Goal: Book appointment/travel/reservation

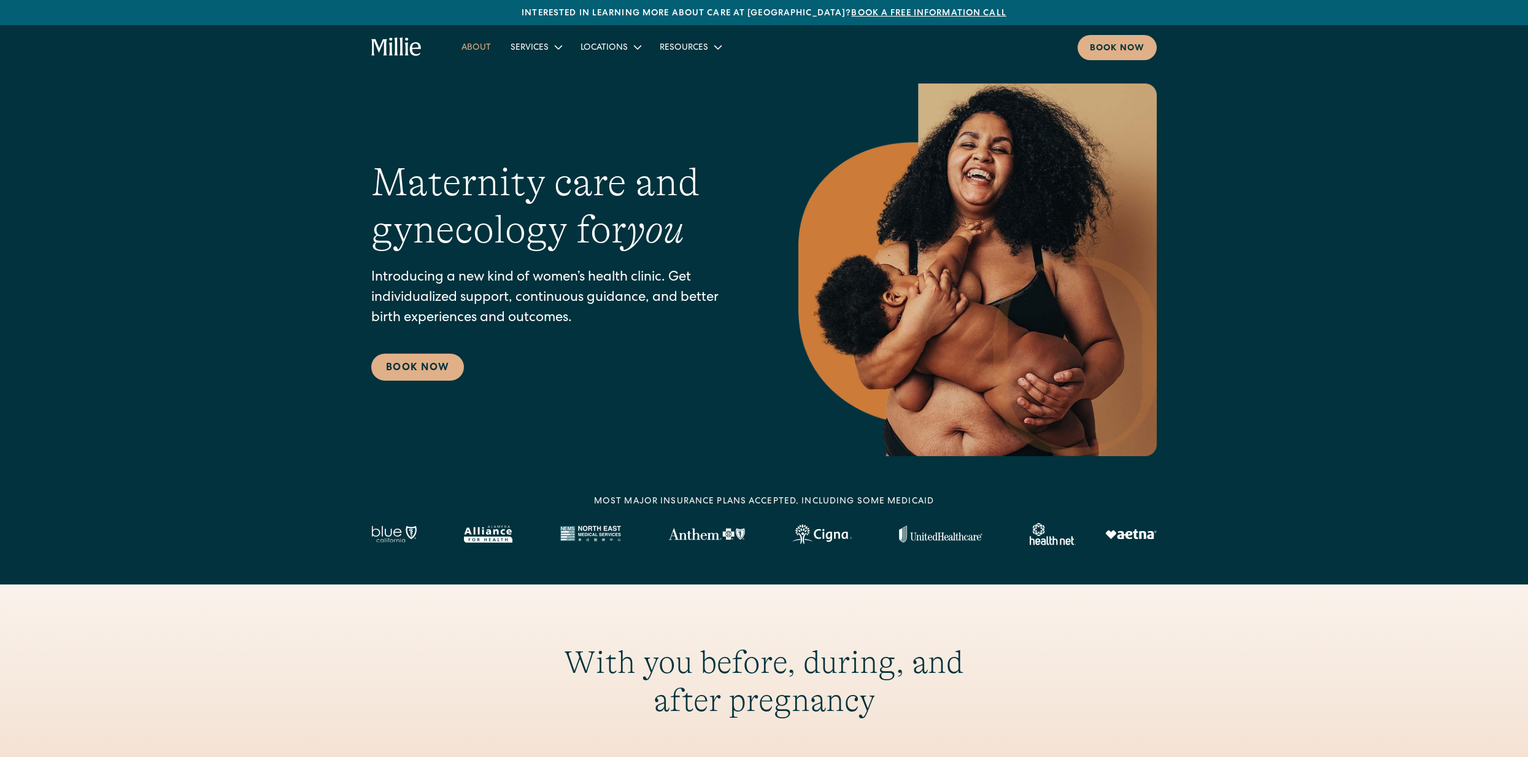
click at [469, 52] on link "About" at bounding box center [476, 47] width 49 height 20
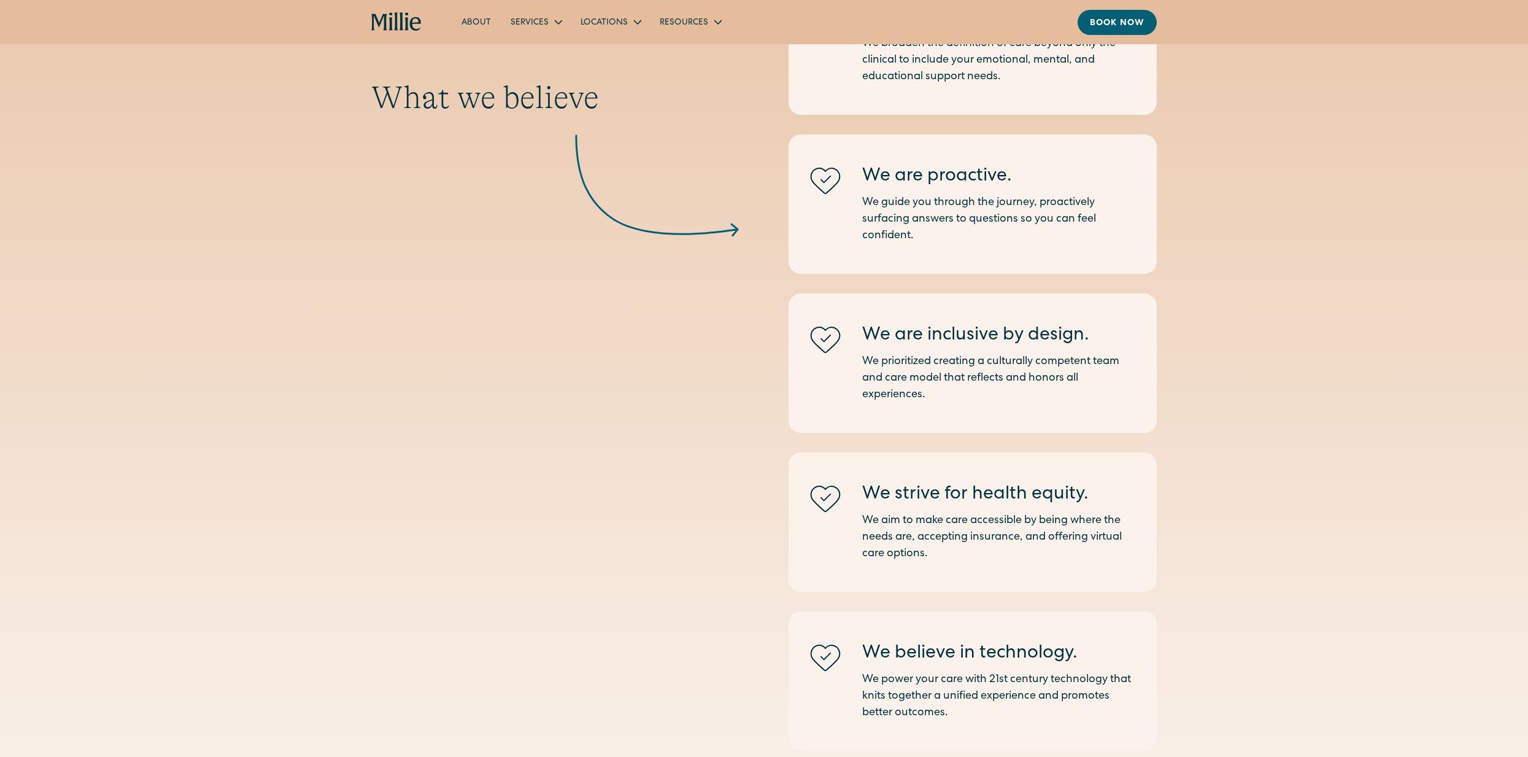
scroll to position [2000, 0]
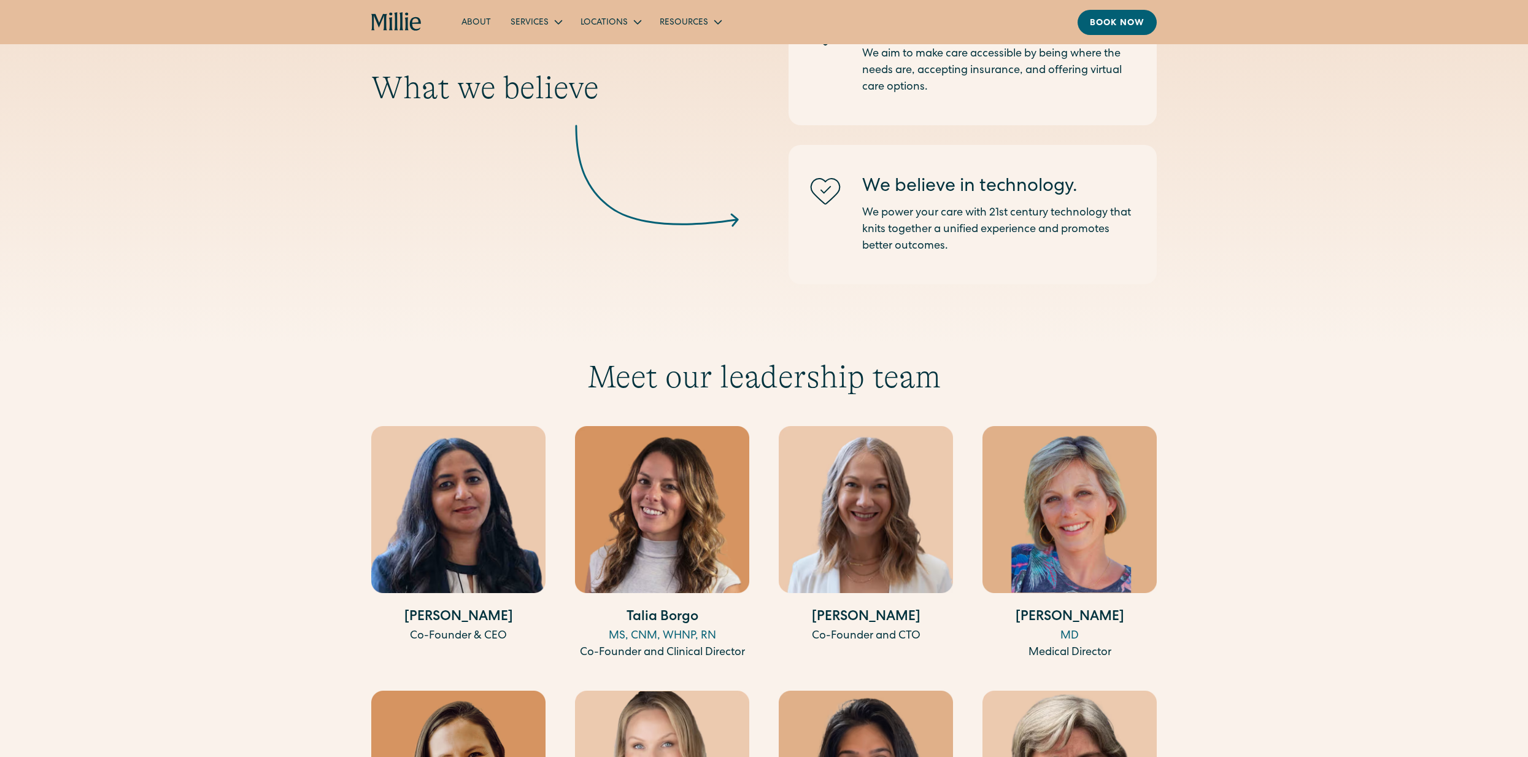
click at [474, 502] on img at bounding box center [458, 509] width 174 height 167
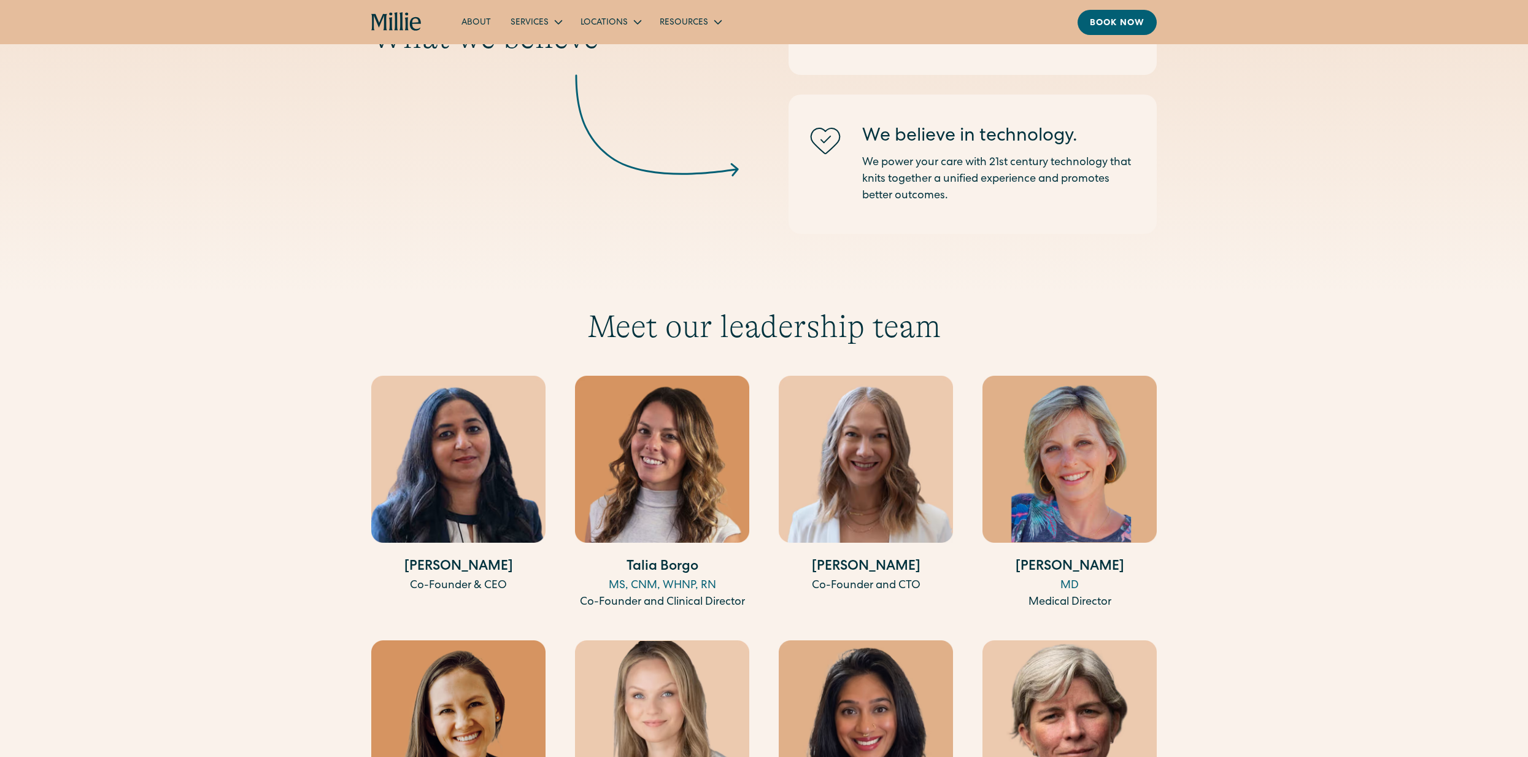
scroll to position [2043, 0]
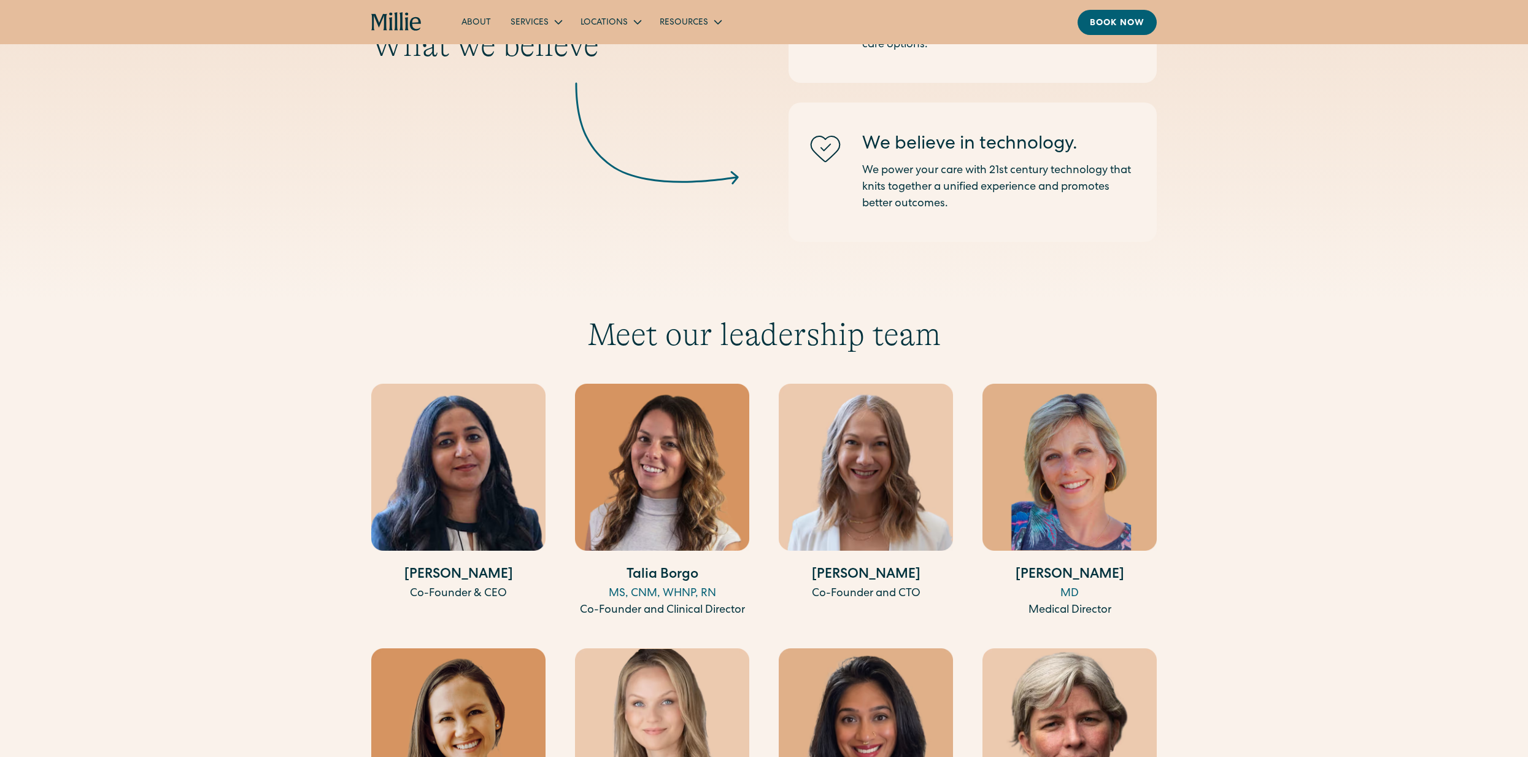
click at [374, 23] on icon "home" at bounding box center [379, 22] width 16 height 17
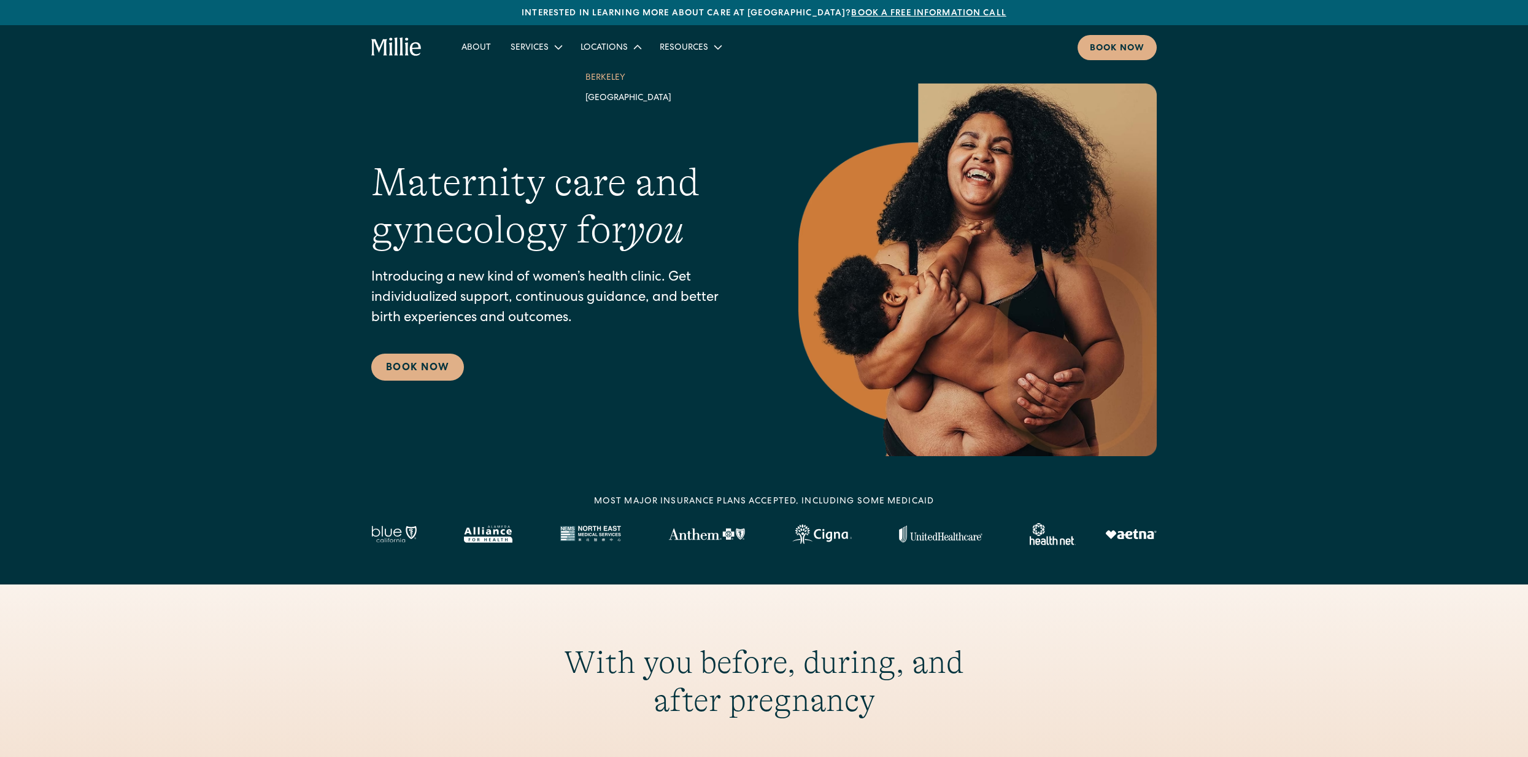
click at [631, 80] on link "Berkeley" at bounding box center [629, 77] width 106 height 20
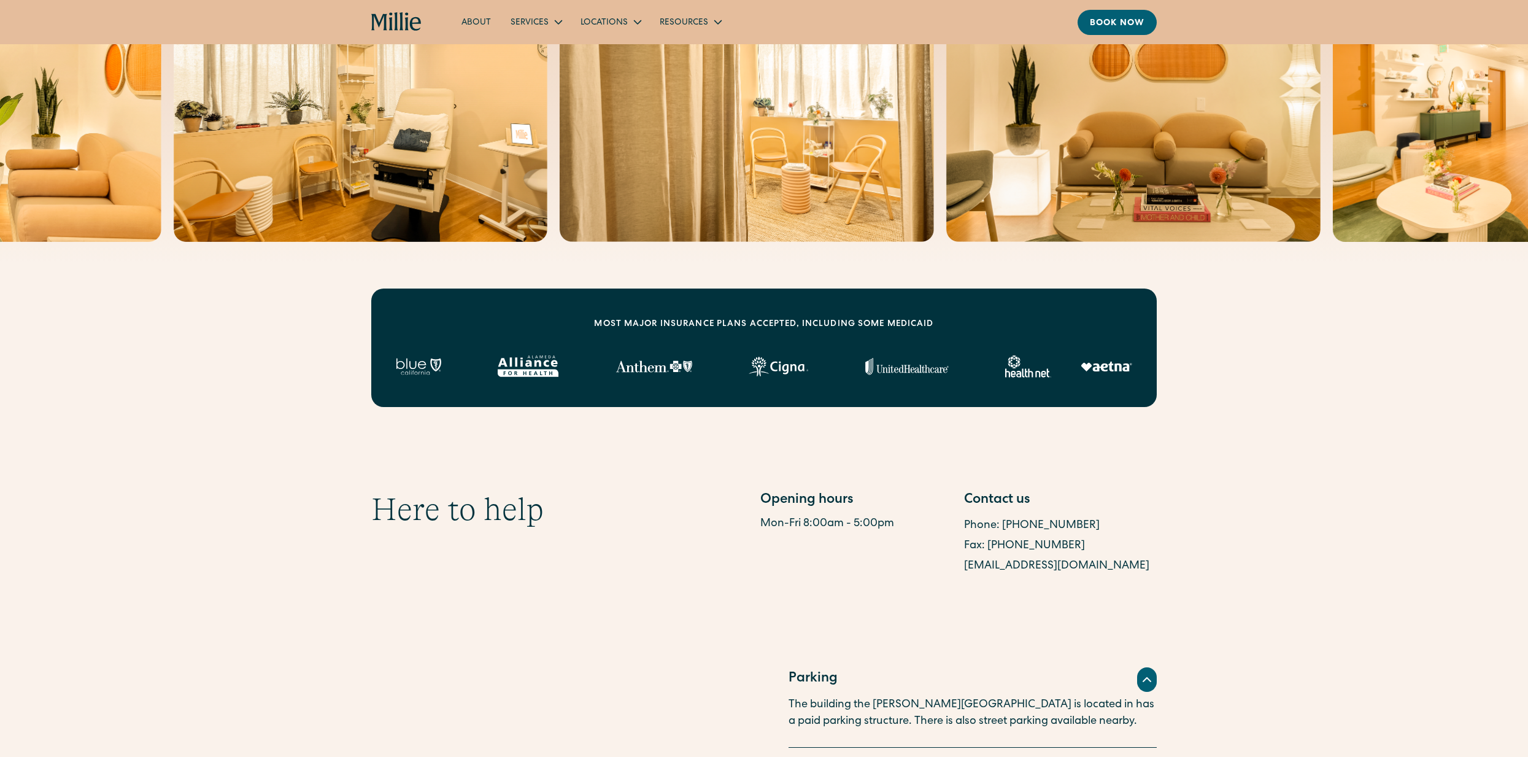
scroll to position [188, 0]
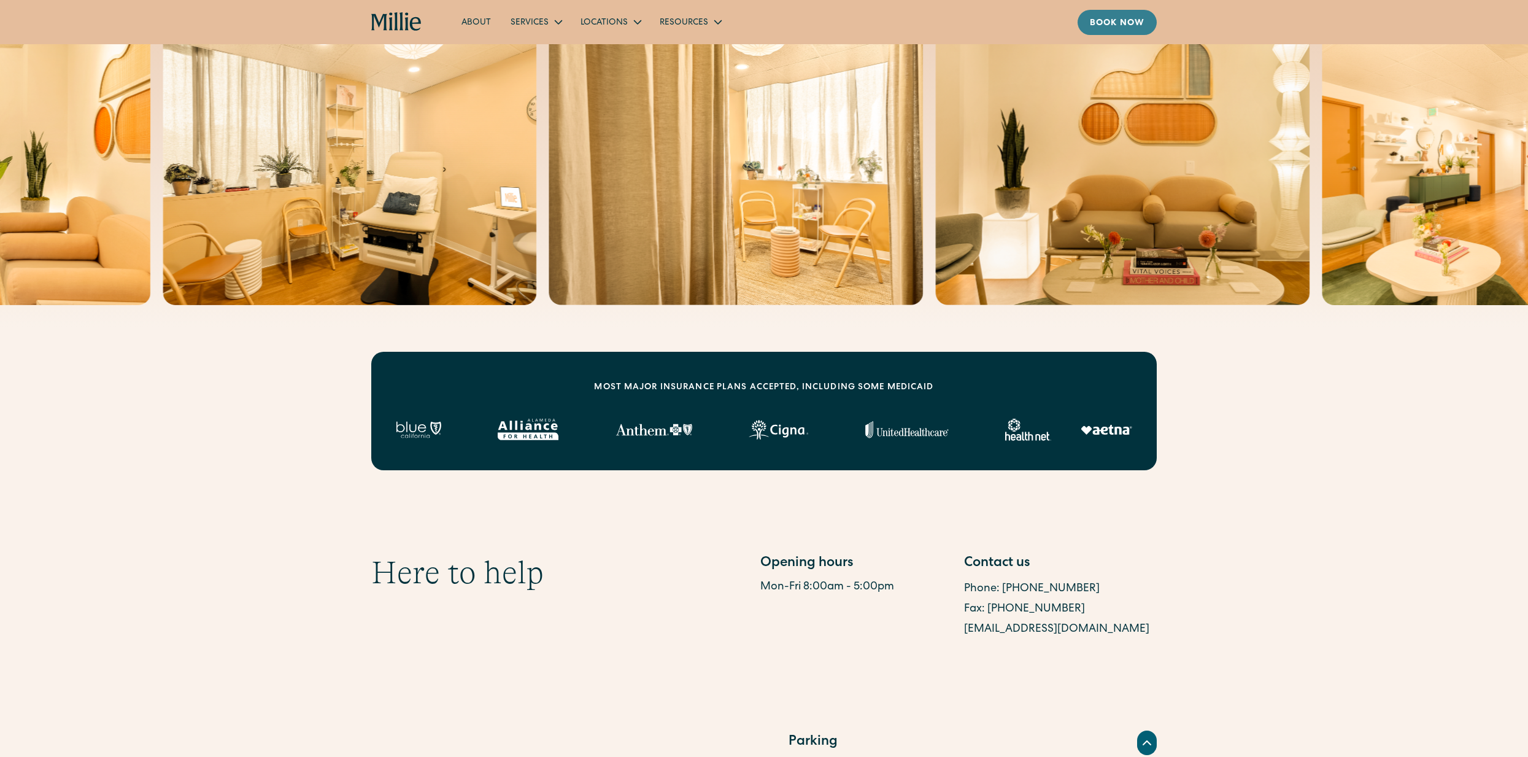
click at [1102, 18] on div "Book now" at bounding box center [1117, 23] width 55 height 13
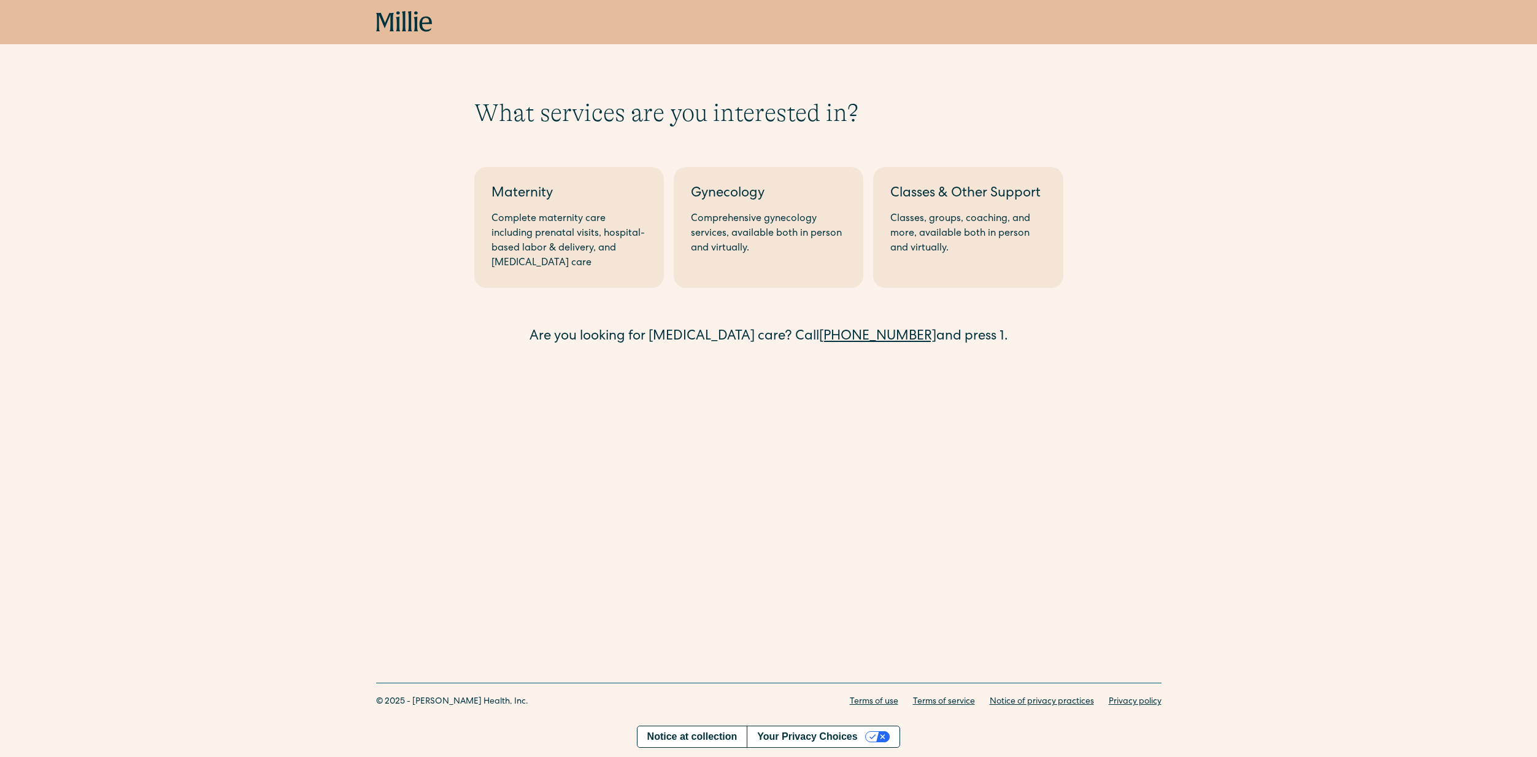
click at [412, 30] on icon at bounding box center [404, 22] width 56 height 22
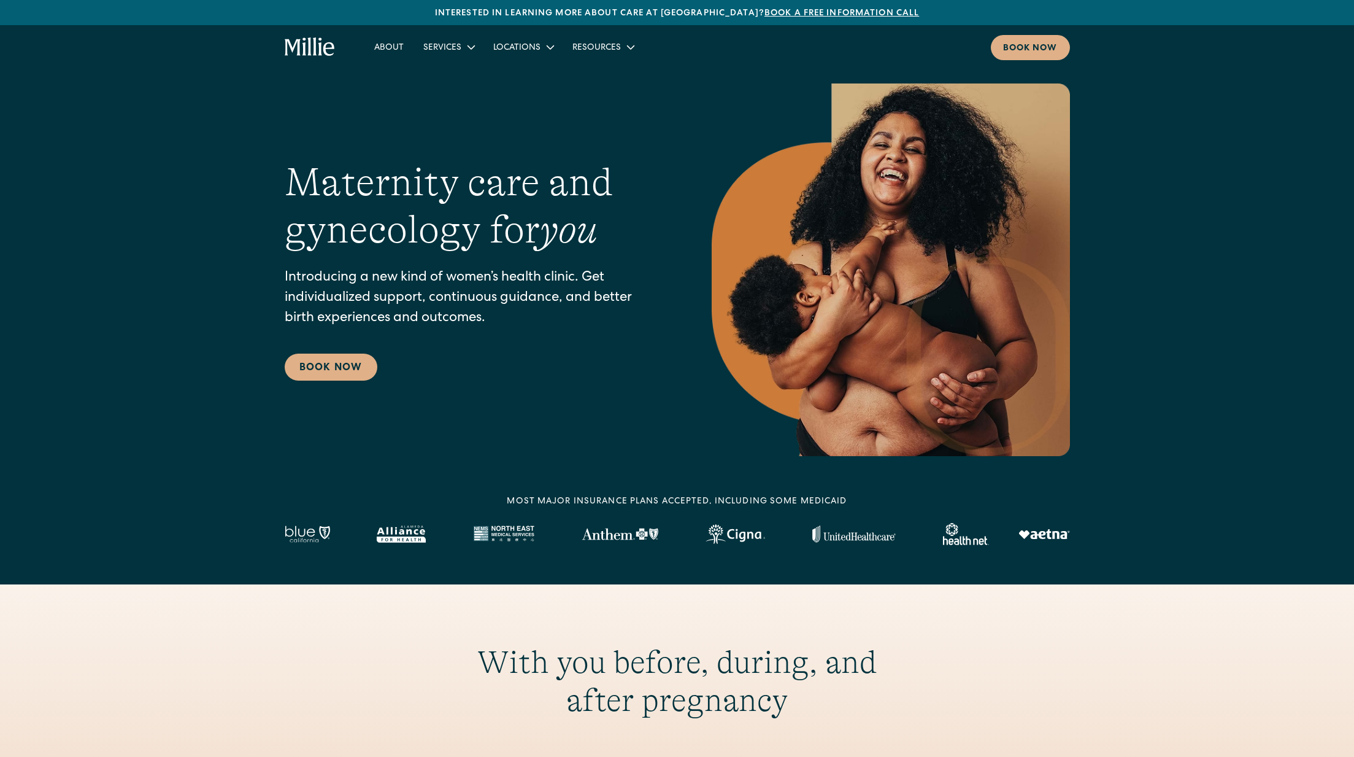
click at [1061, 63] on div "About Services Maternity Gynecology Classes & Other Support Locations Berkeley …" at bounding box center [677, 47] width 1354 height 44
click at [1048, 43] on div "Book now" at bounding box center [1030, 48] width 55 height 13
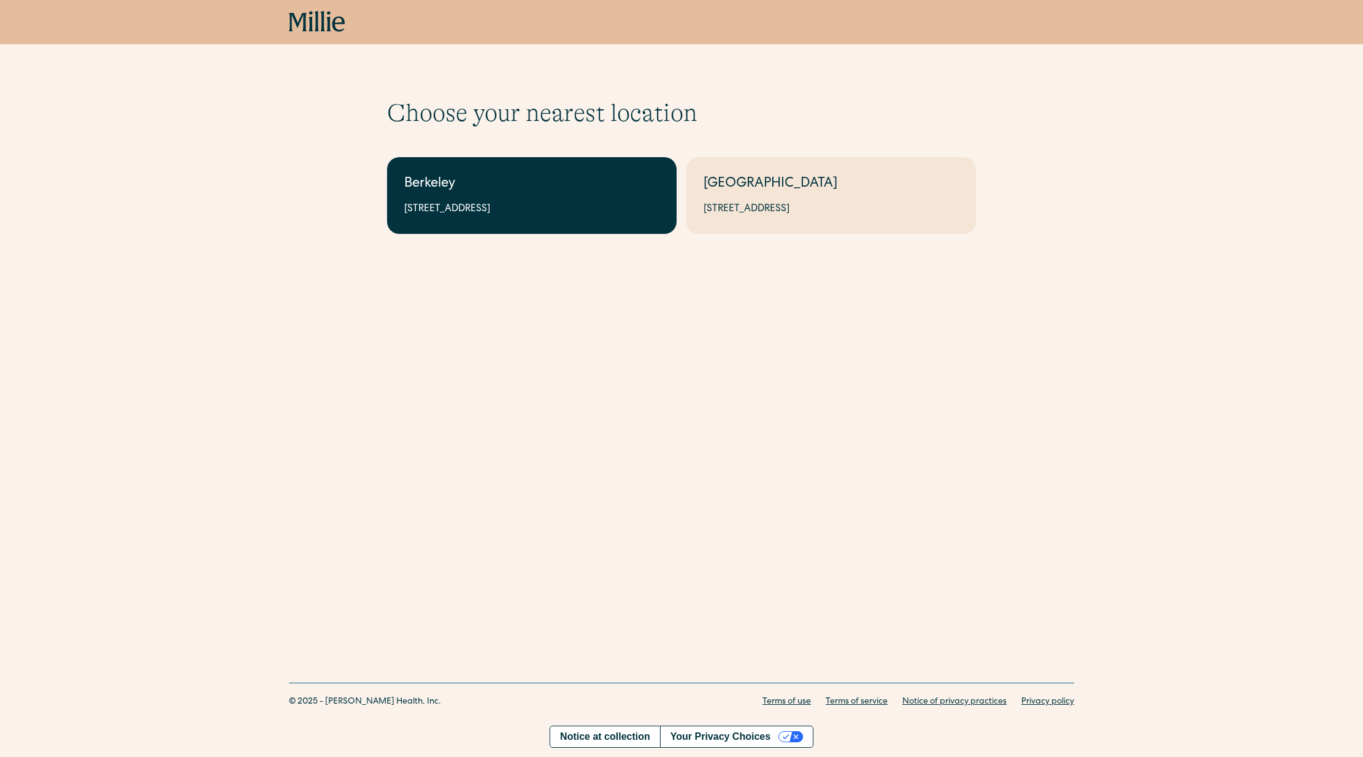
click at [482, 186] on div "Berkeley" at bounding box center [531, 184] width 255 height 20
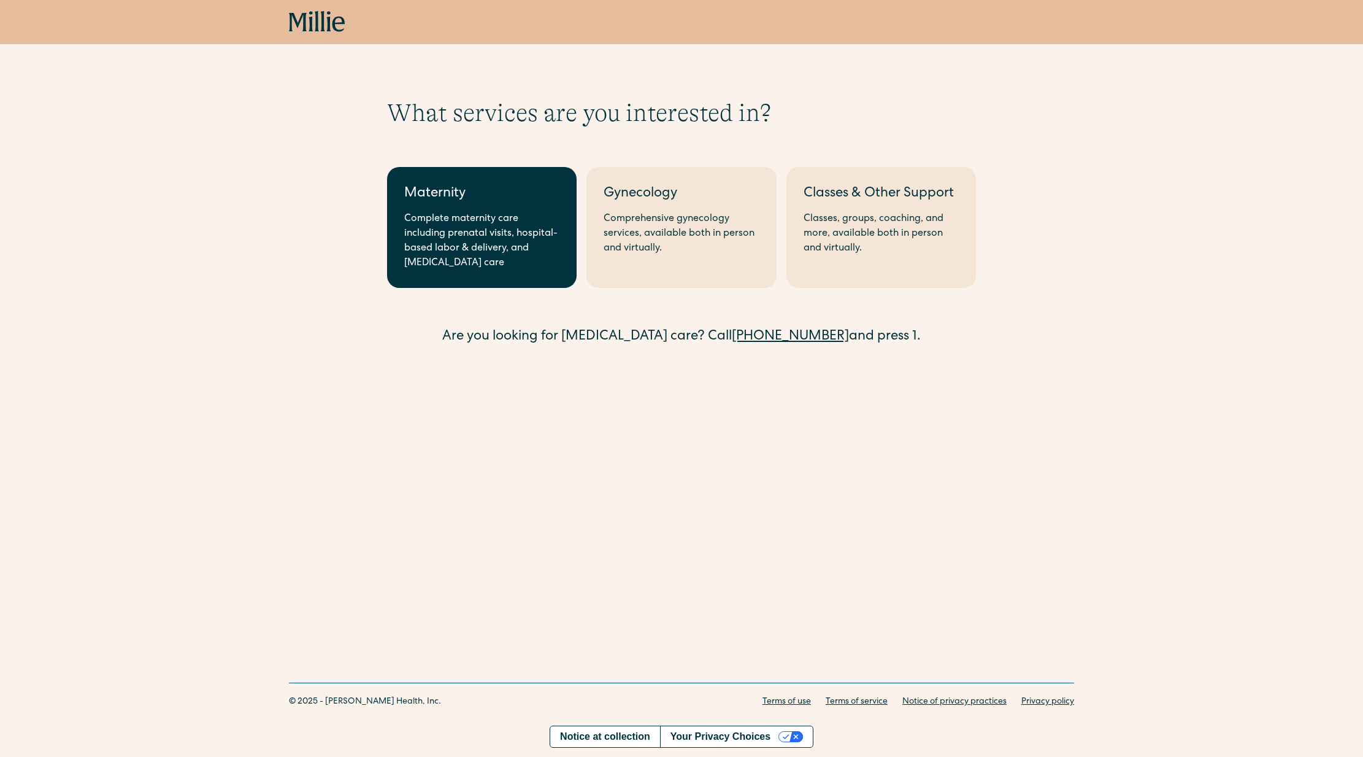
click at [510, 269] on div "Complete maternity care including prenatal visits, hospital-based labor & deliv…" at bounding box center [481, 241] width 155 height 59
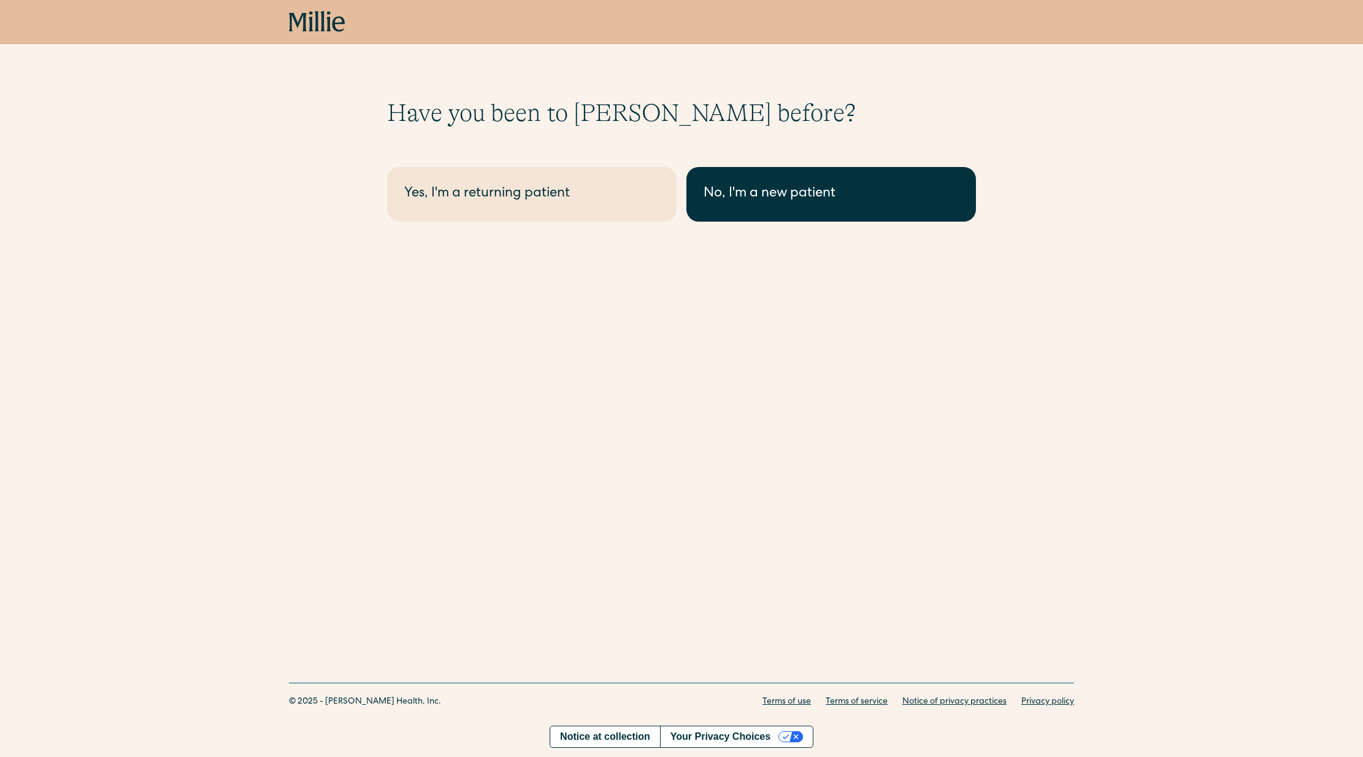
click at [776, 204] on link "No, I'm a new patient" at bounding box center [832, 194] width 290 height 55
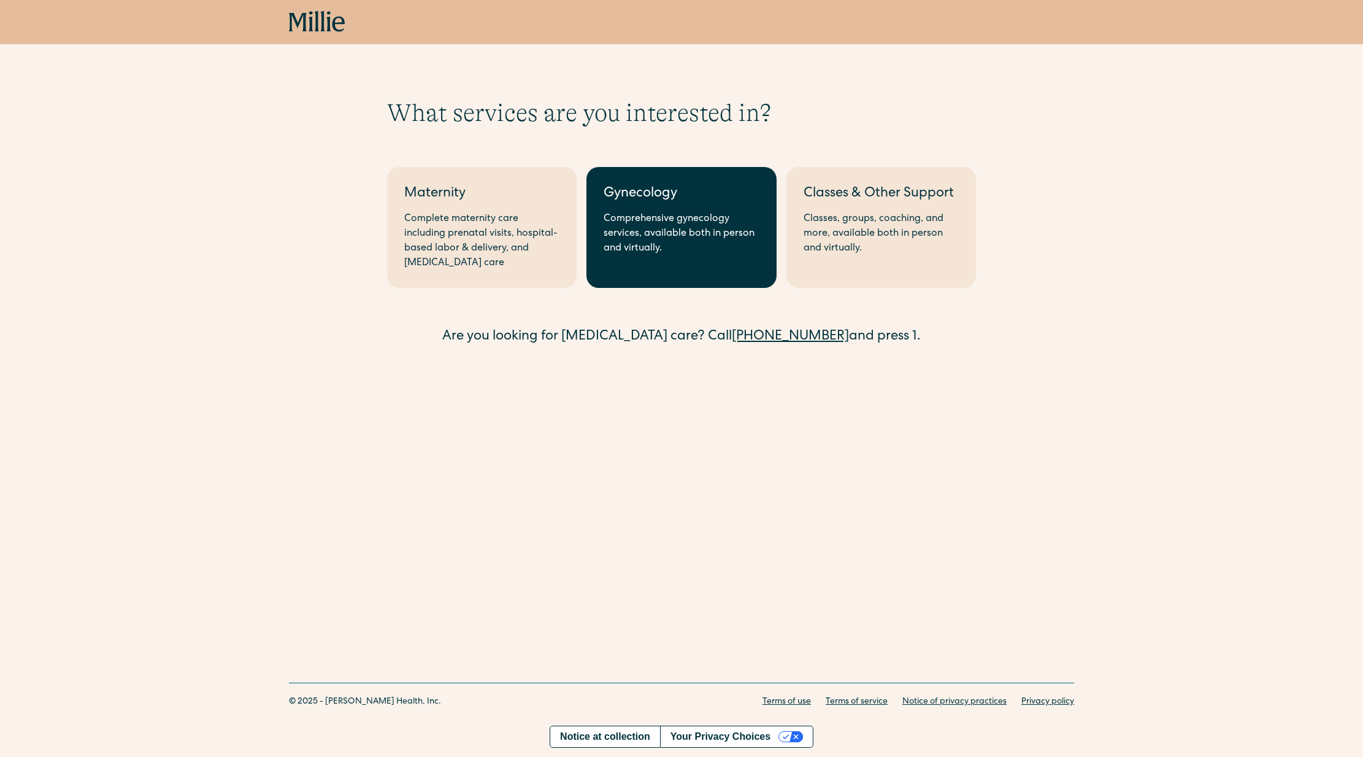
click at [668, 225] on div "Comprehensive gynecology services, available both in person and virtually." at bounding box center [681, 234] width 155 height 44
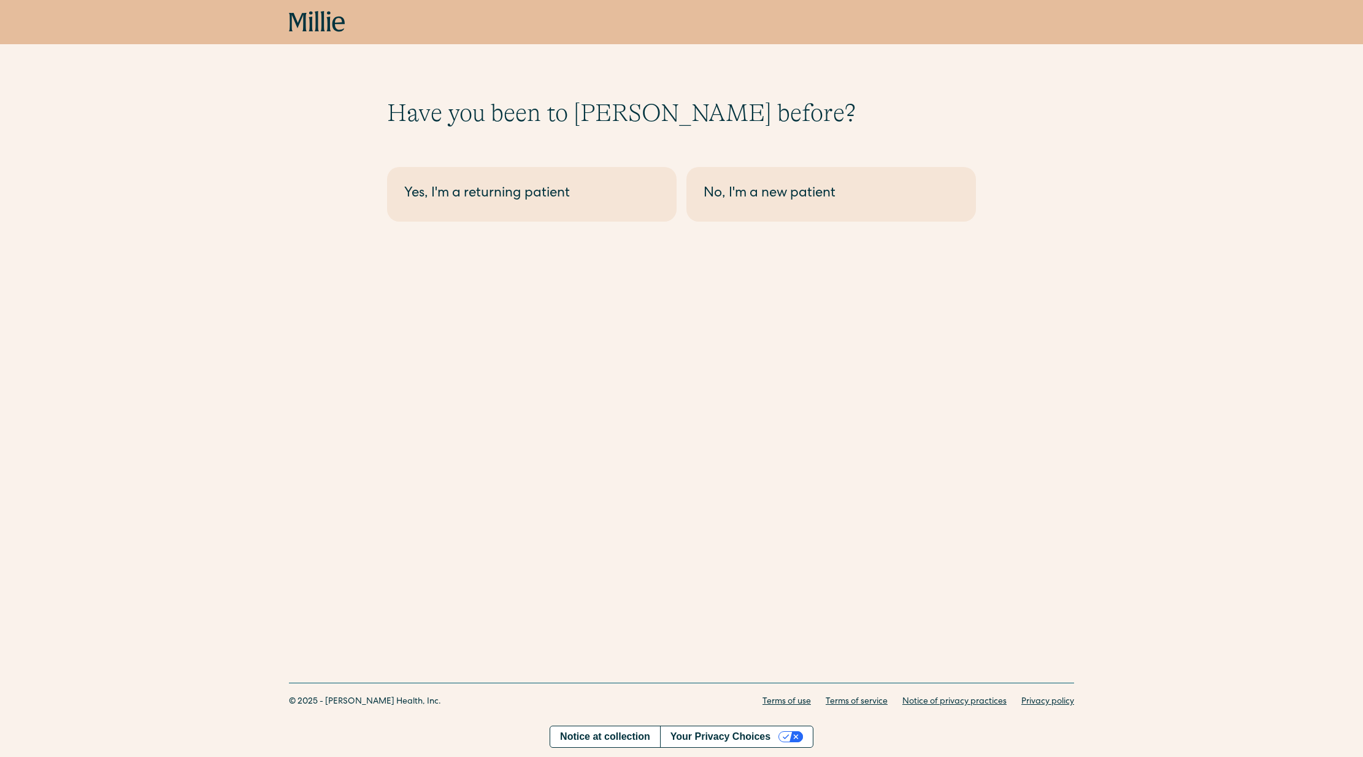
click at [308, 7] on div "Book now" at bounding box center [681, 22] width 1363 height 44
click at [310, 12] on icon at bounding box center [311, 21] width 4 height 20
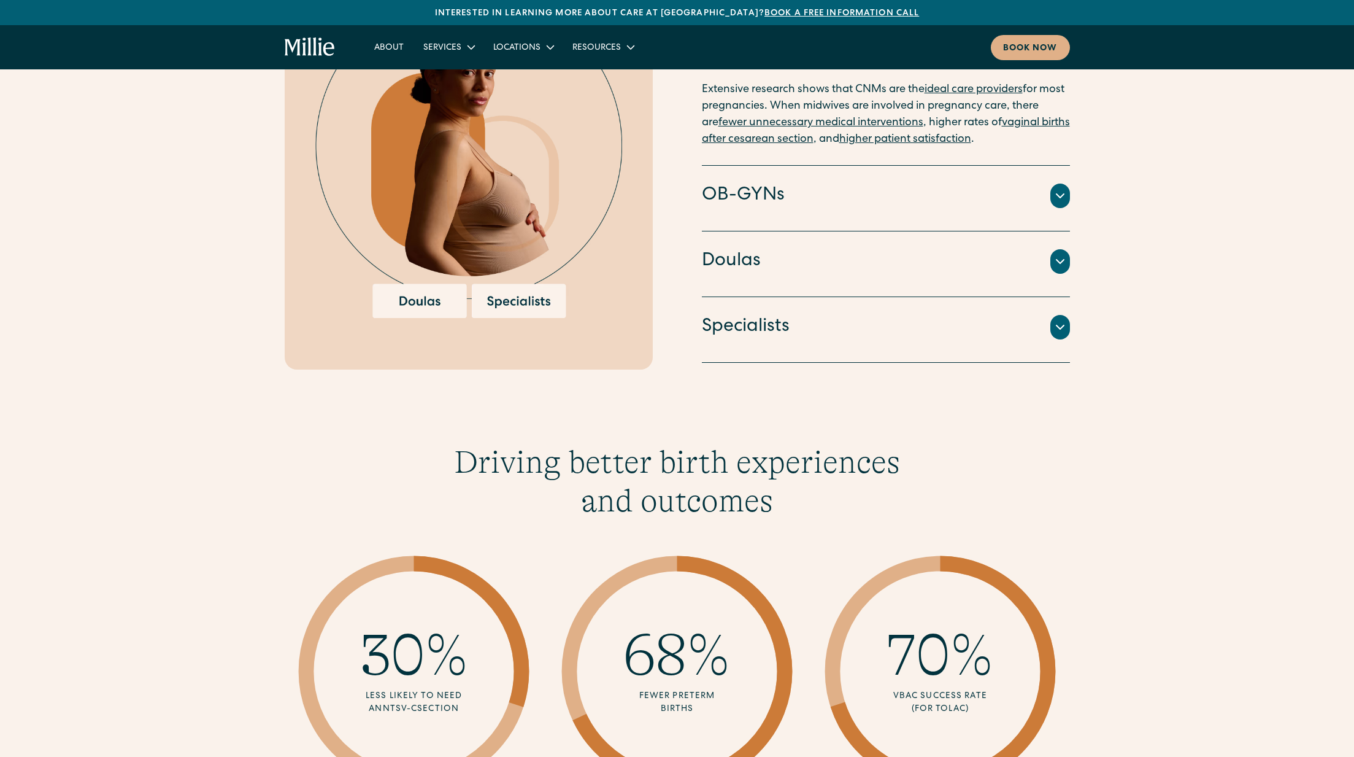
scroll to position [1446, 0]
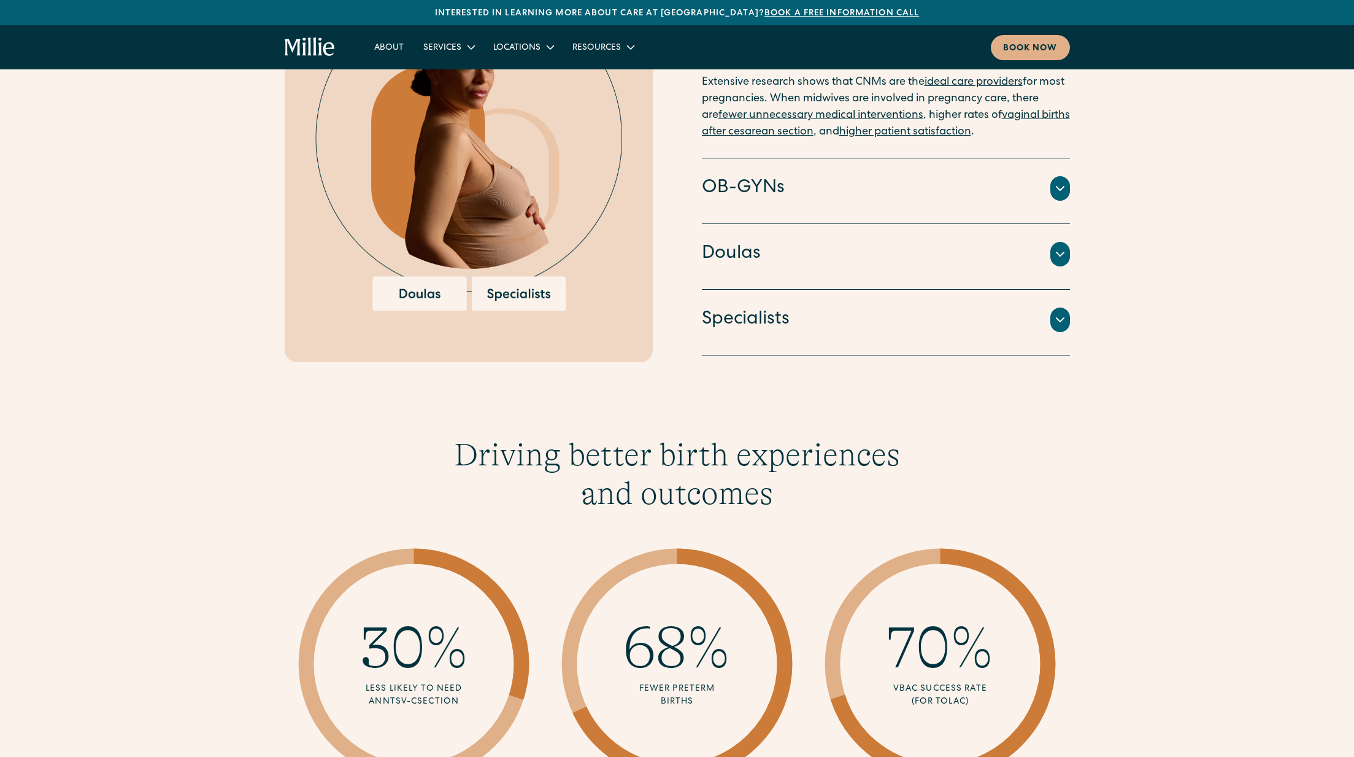
click at [413, 615] on span "30%" at bounding box center [414, 647] width 109 height 67
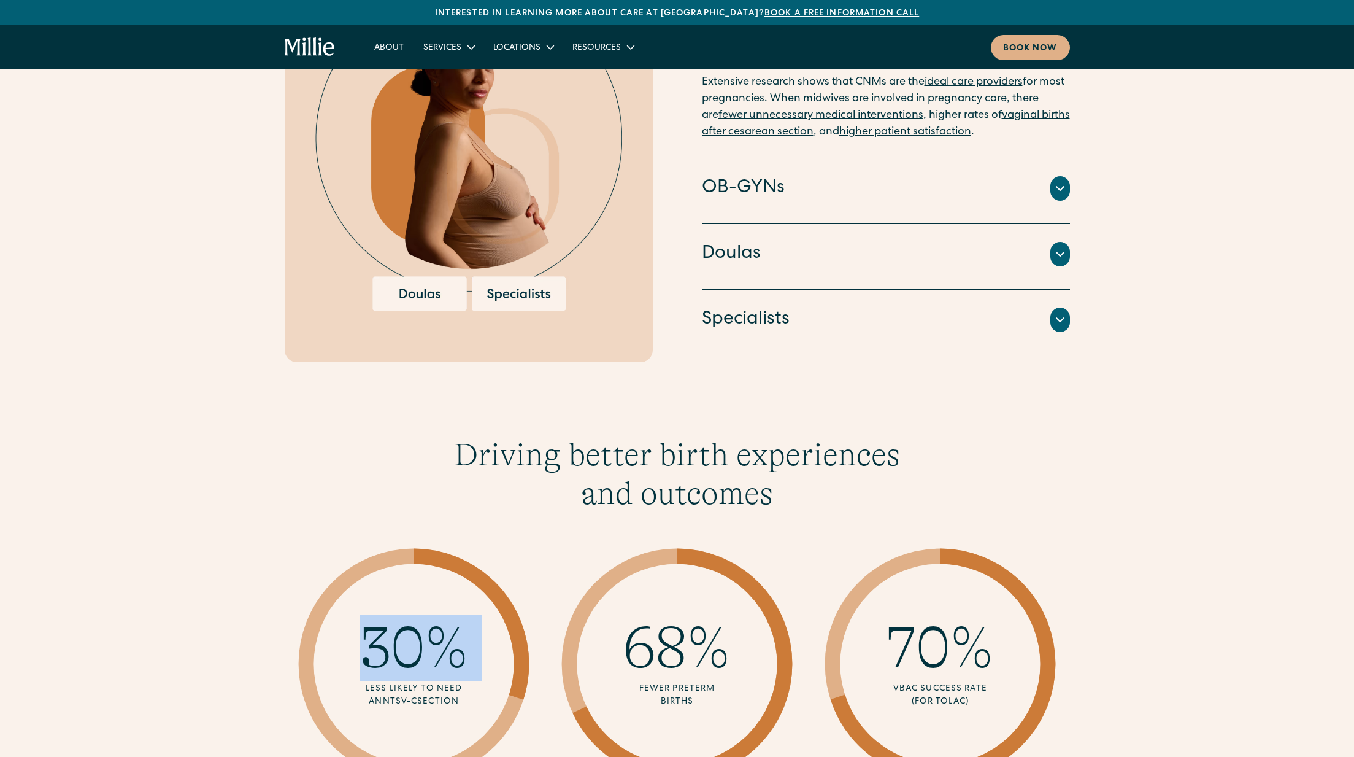
click at [413, 615] on span "30%" at bounding box center [414, 647] width 109 height 67
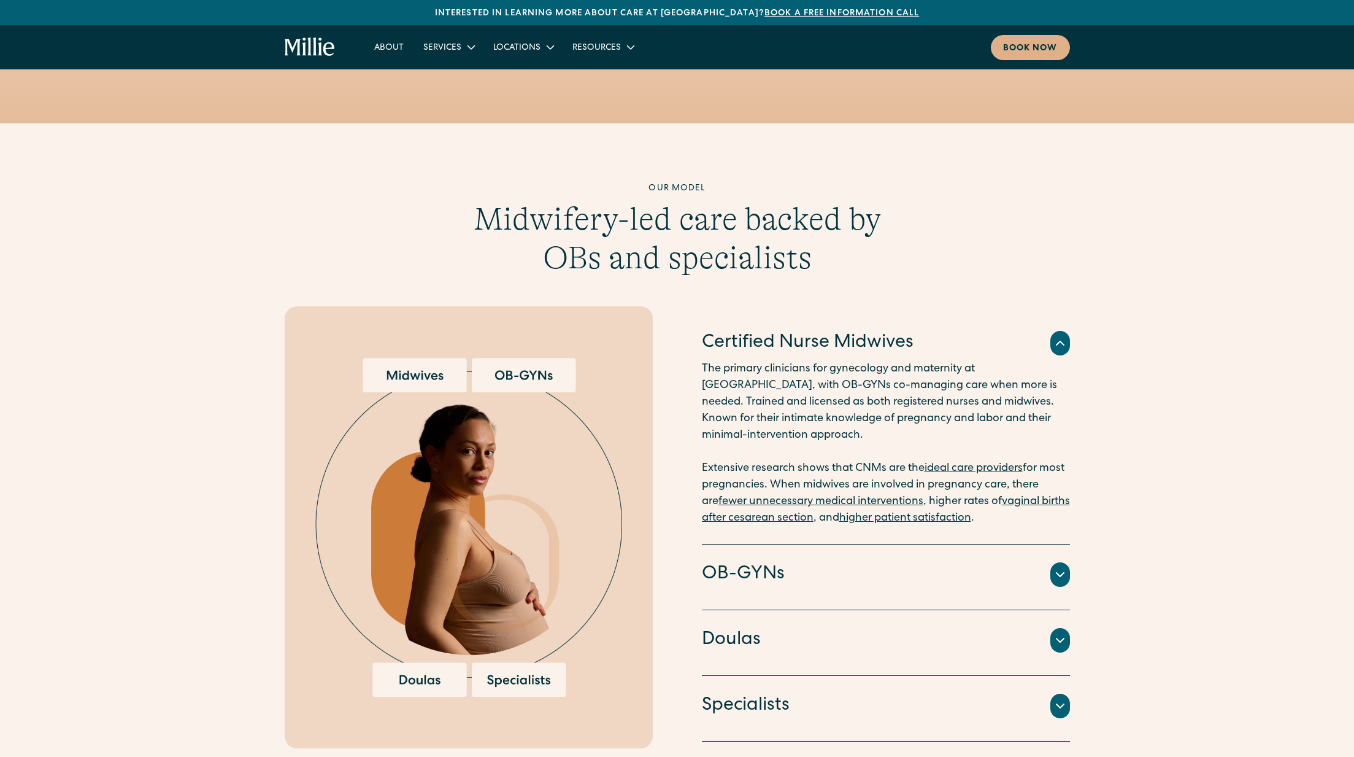
click at [953, 561] on div "OB-GYNs" at bounding box center [886, 574] width 368 height 26
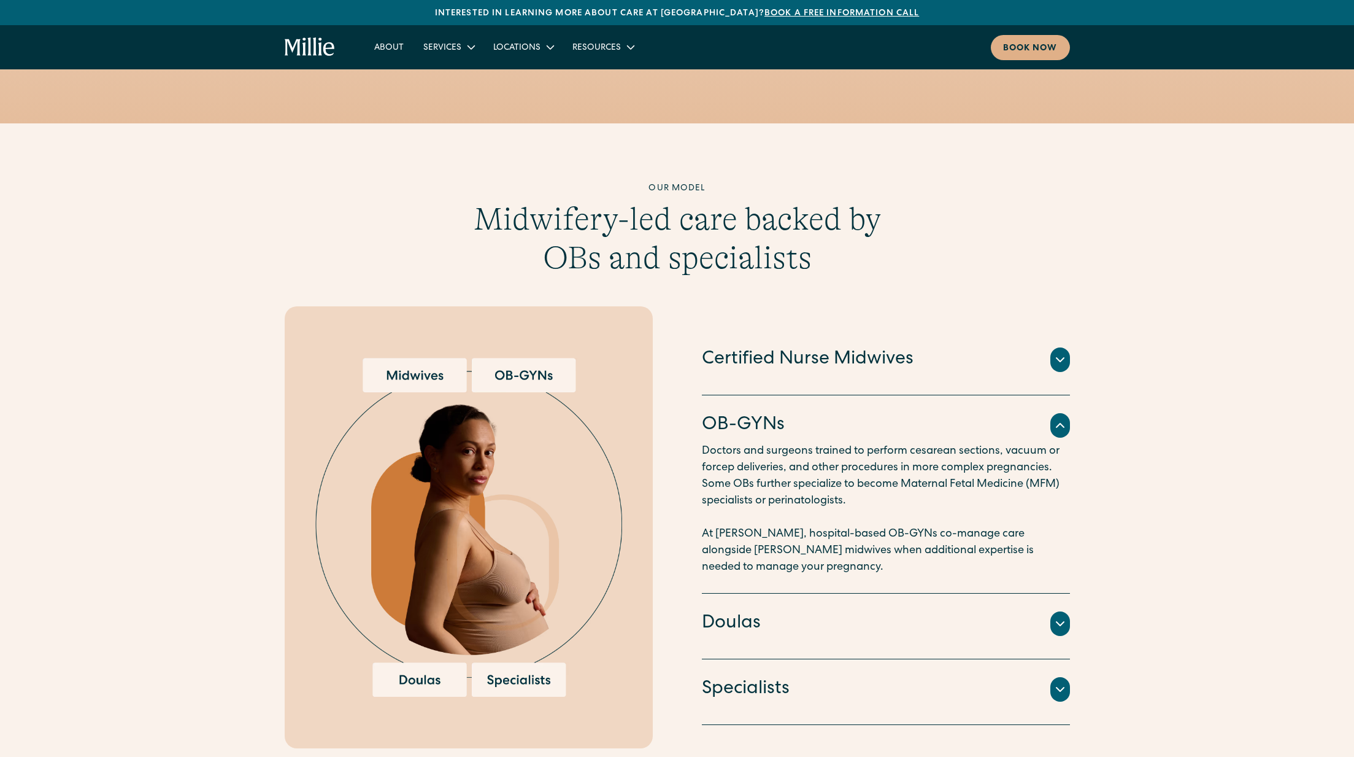
click at [958, 593] on div "Doulas Professionals trained to provide educational and emotional support throu…" at bounding box center [886, 626] width 368 height 66
click at [948, 611] on div "Doulas" at bounding box center [886, 624] width 368 height 26
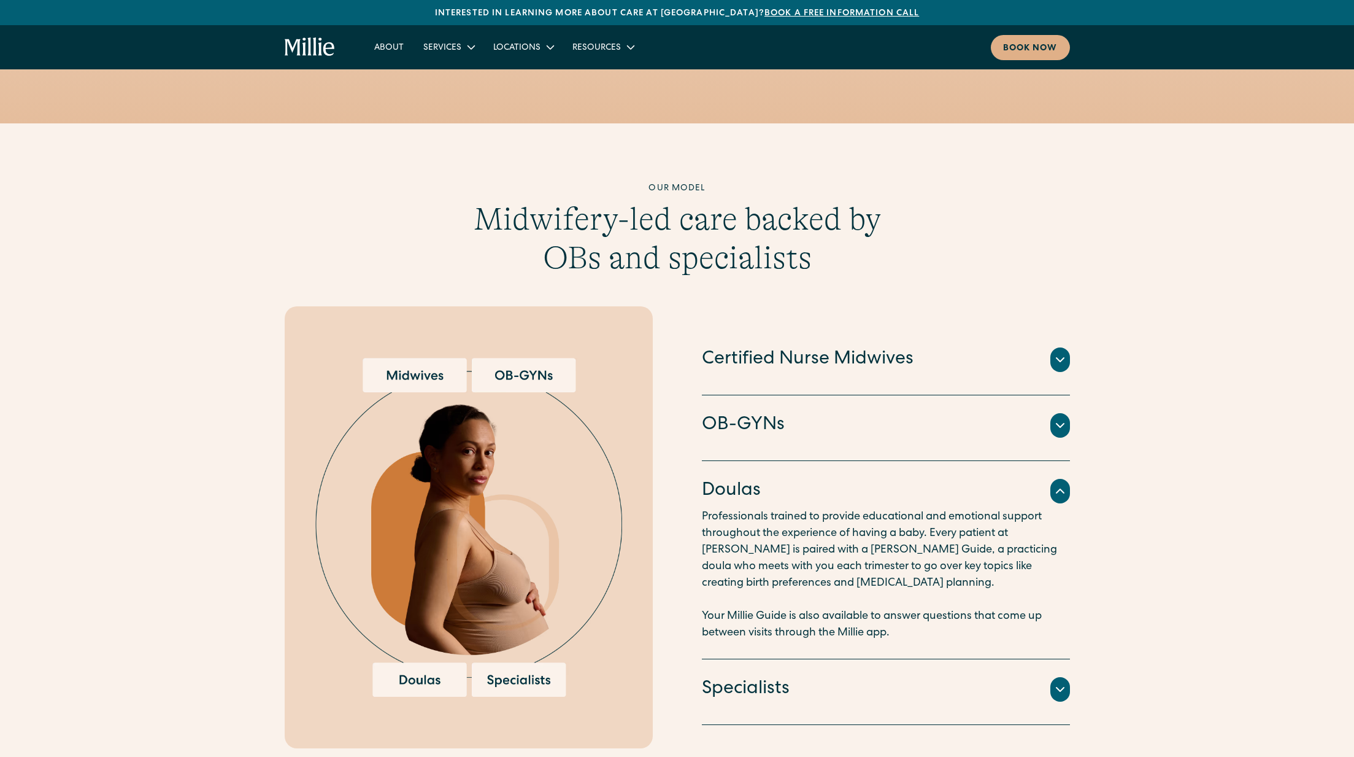
click at [1066, 352] on icon at bounding box center [1060, 359] width 15 height 15
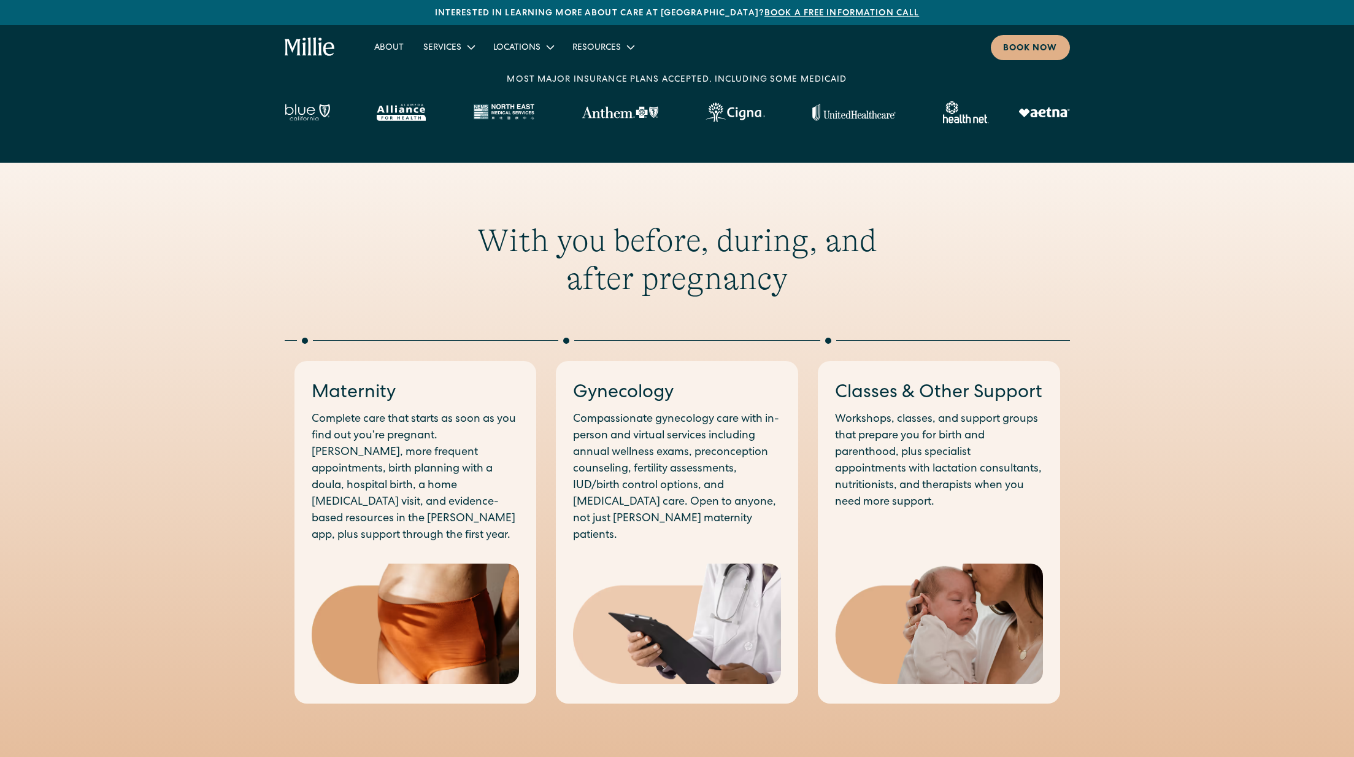
scroll to position [0, 0]
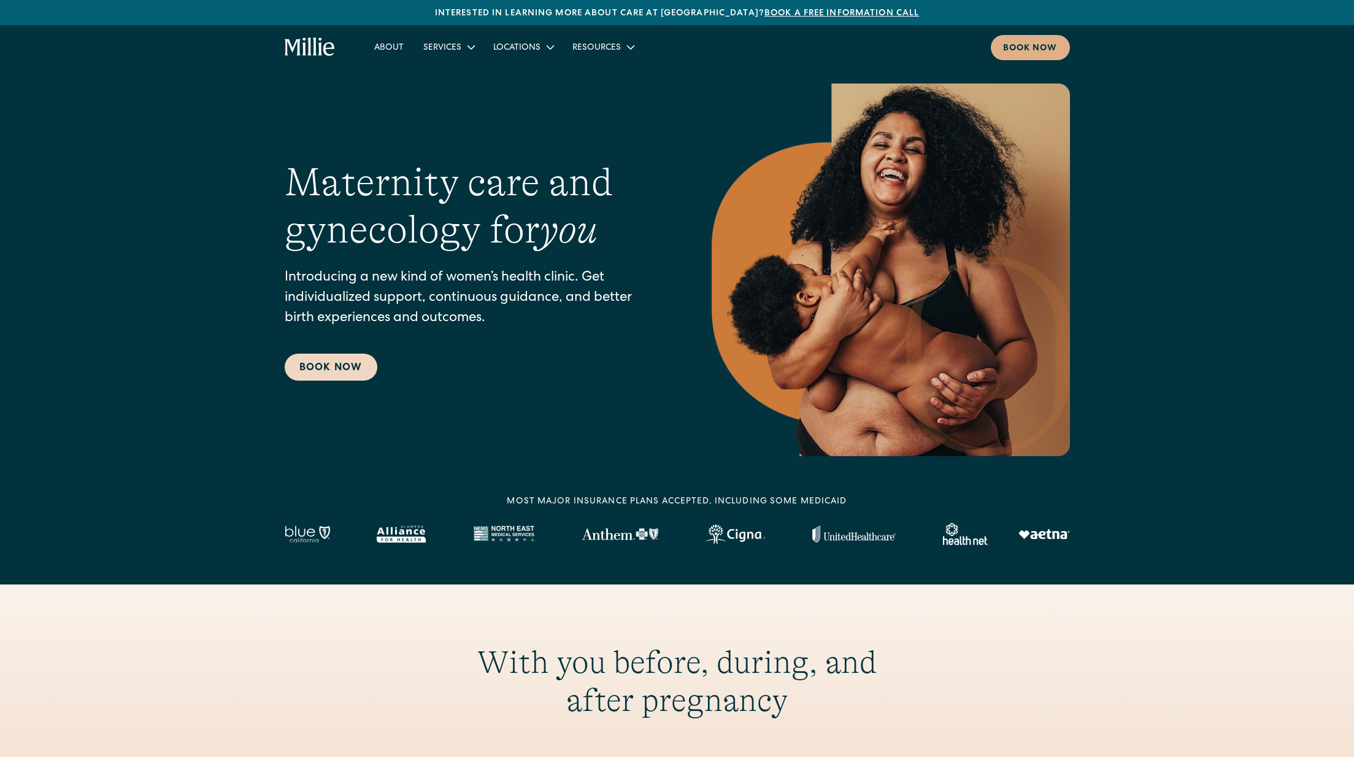
click at [313, 369] on link "Book Now" at bounding box center [331, 366] width 93 height 27
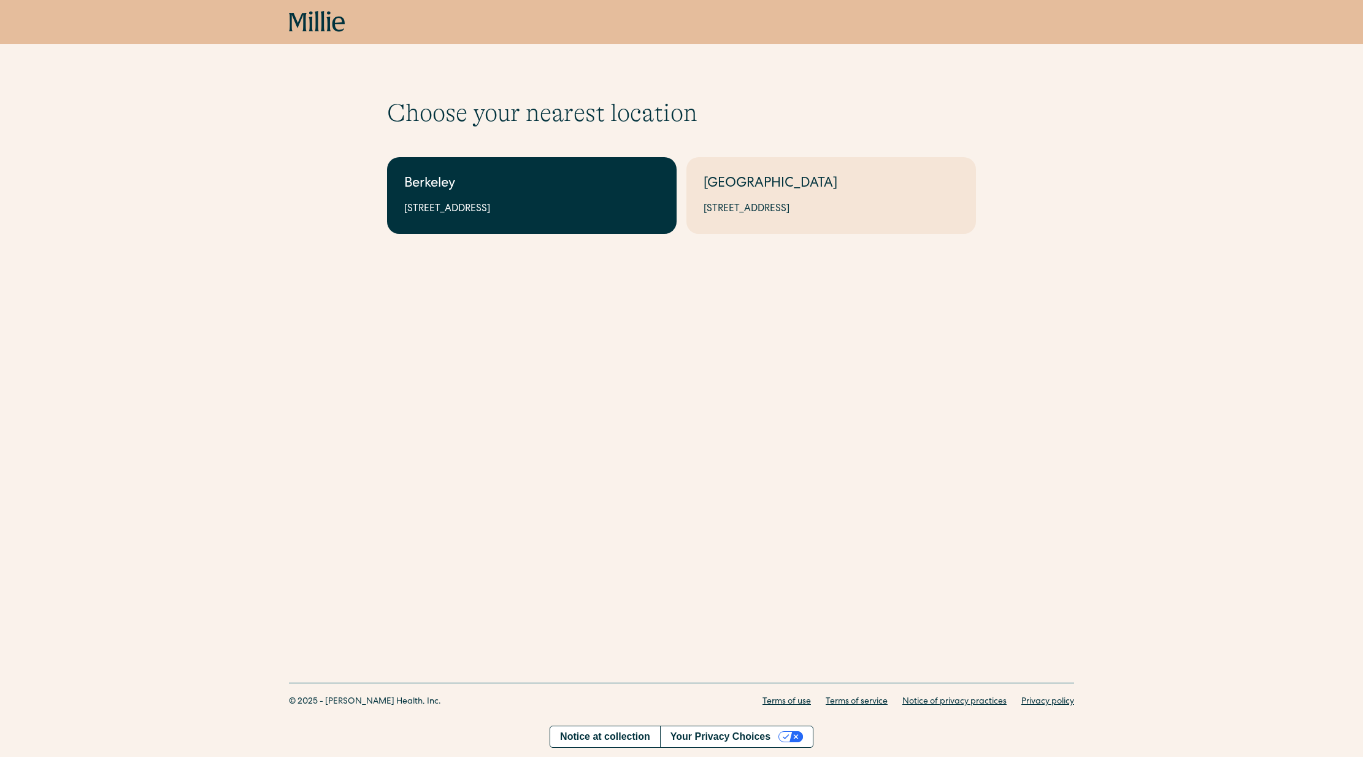
click at [522, 211] on div "2999 Regent St, Suite 524, Berkeley, CA 94705" at bounding box center [531, 209] width 255 height 15
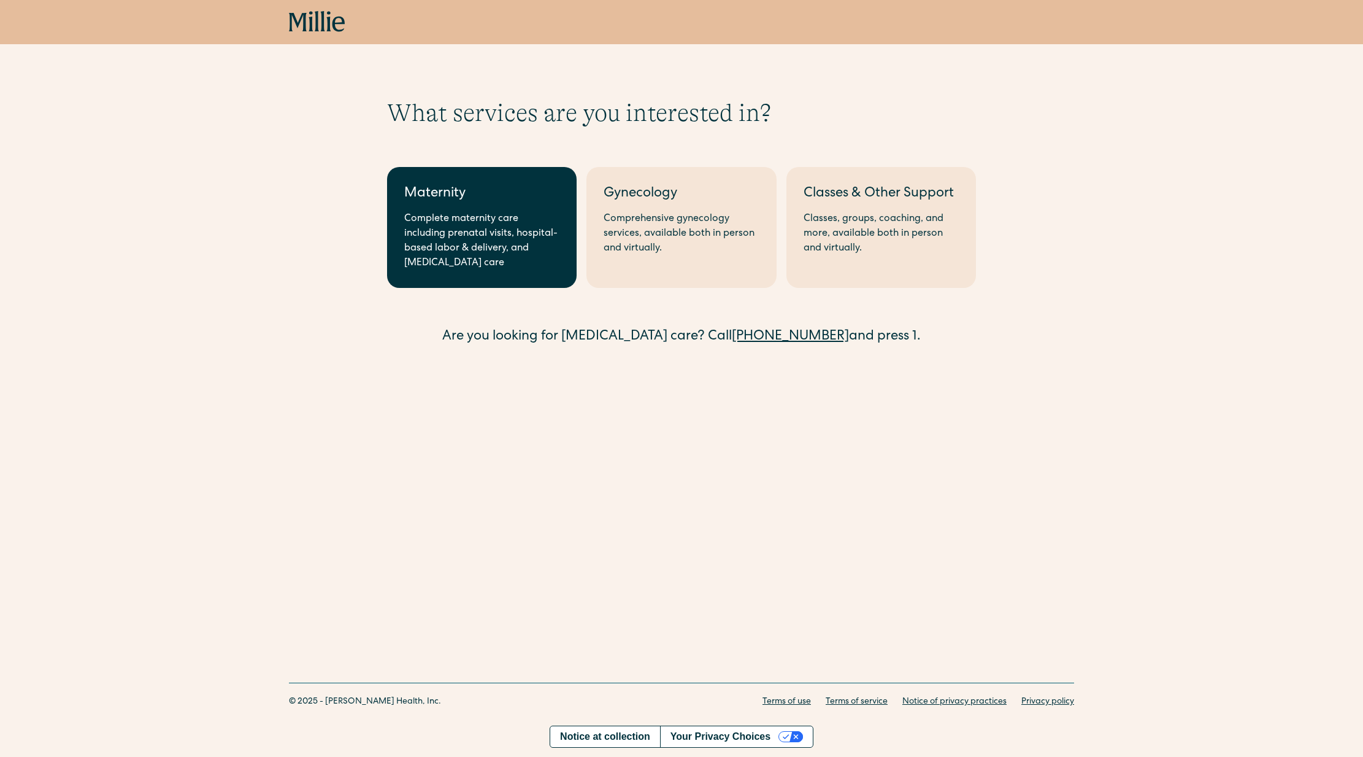
click at [520, 208] on link "Maternity Complete maternity care including prenatal visits, hospital-based lab…" at bounding box center [482, 227] width 190 height 121
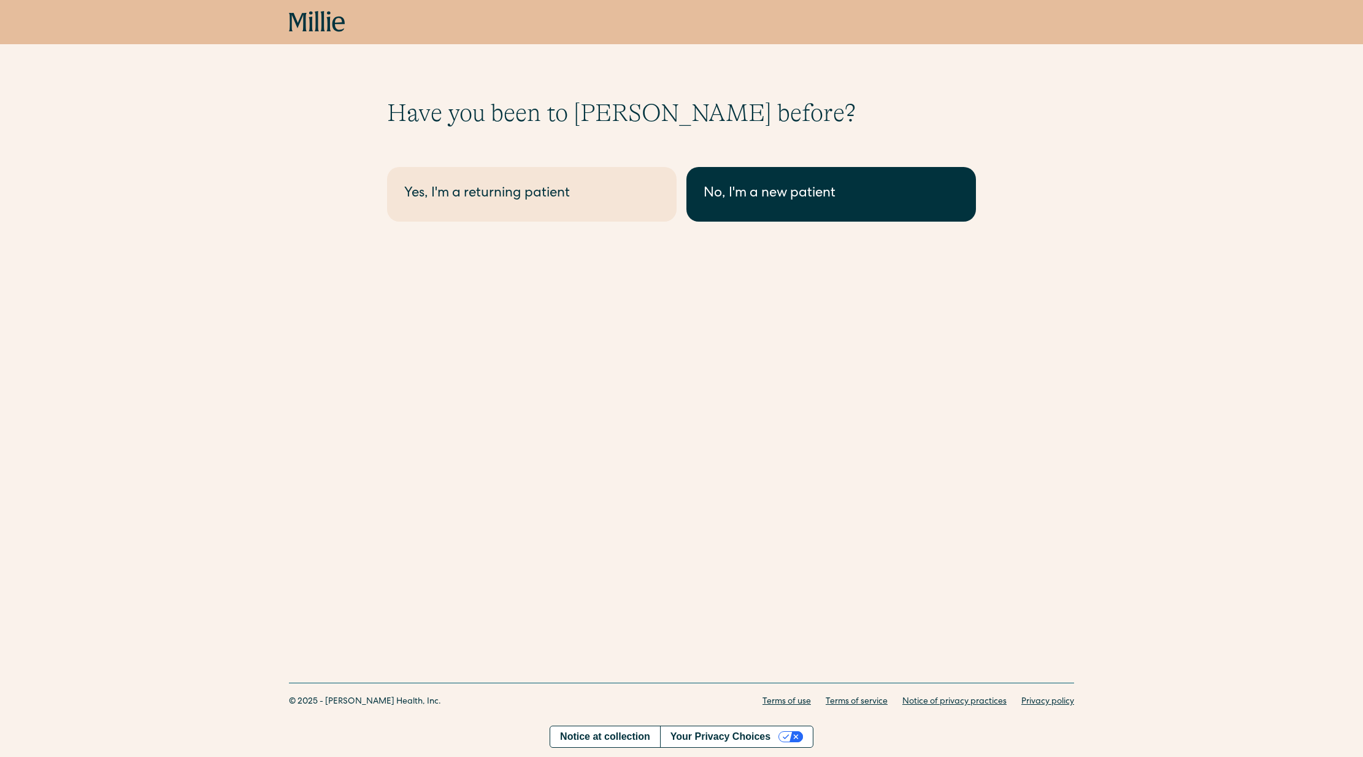
click at [825, 209] on link "No, I'm a new patient" at bounding box center [832, 194] width 290 height 55
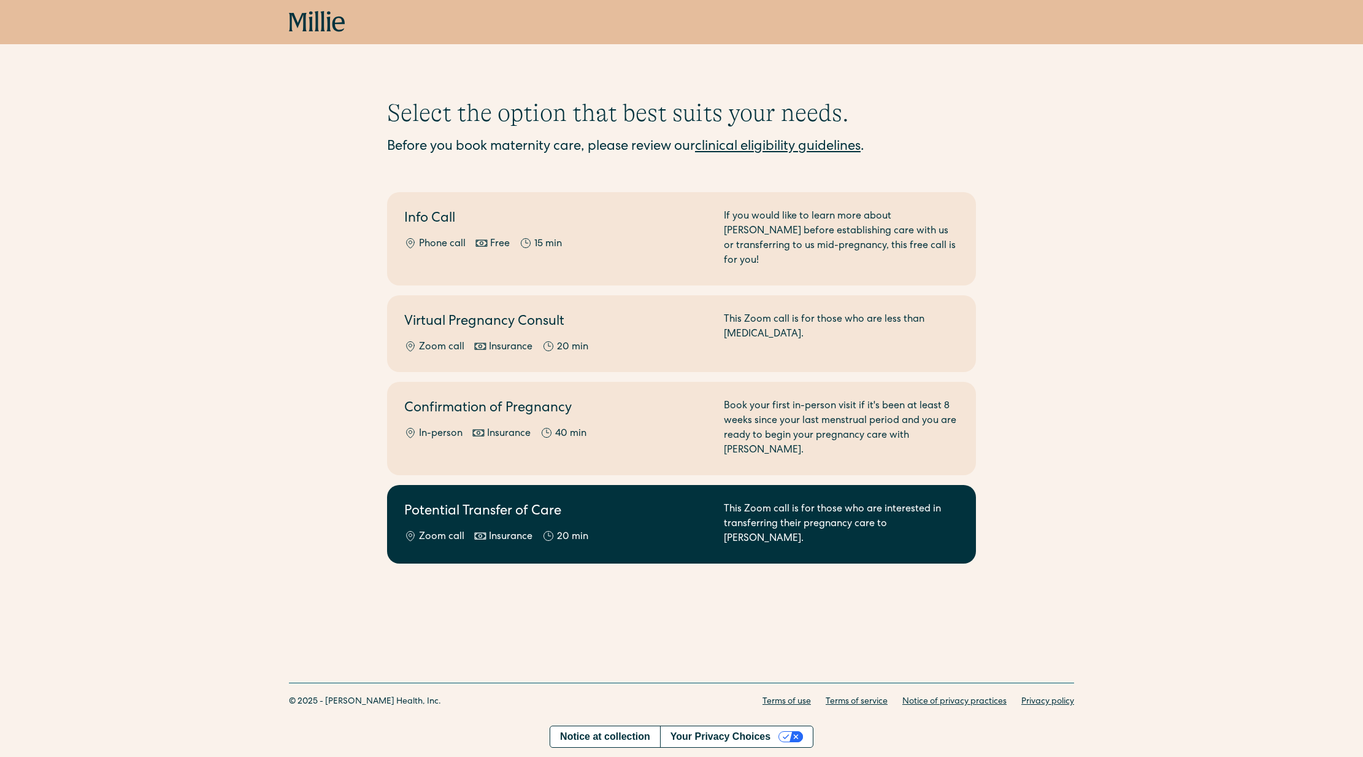
click at [702, 502] on h2 "Potential Transfer of Care" at bounding box center [556, 512] width 305 height 20
